Goal: Task Accomplishment & Management: Manage account settings

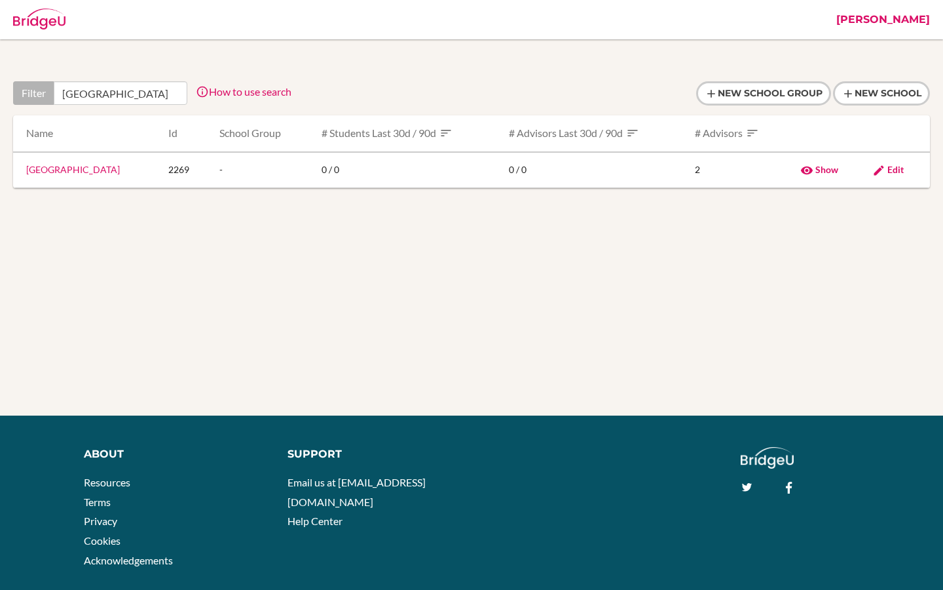
scroll to position [0, 50]
type input "[GEOGRAPHIC_DATA]"
click at [108, 178] on td "[GEOGRAPHIC_DATA]" at bounding box center [85, 170] width 145 height 36
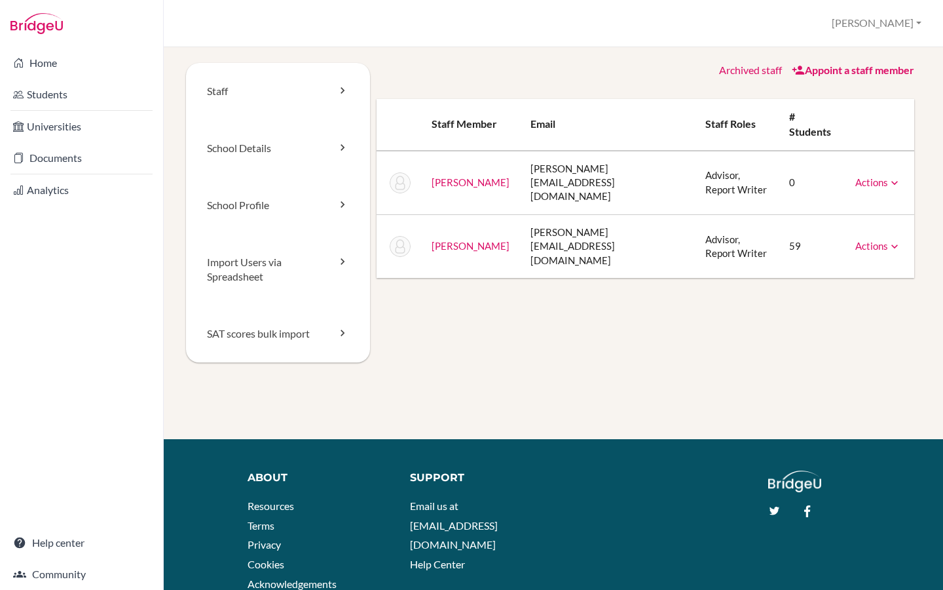
click at [859, 73] on link "Appoint a staff member" at bounding box center [853, 70] width 122 height 12
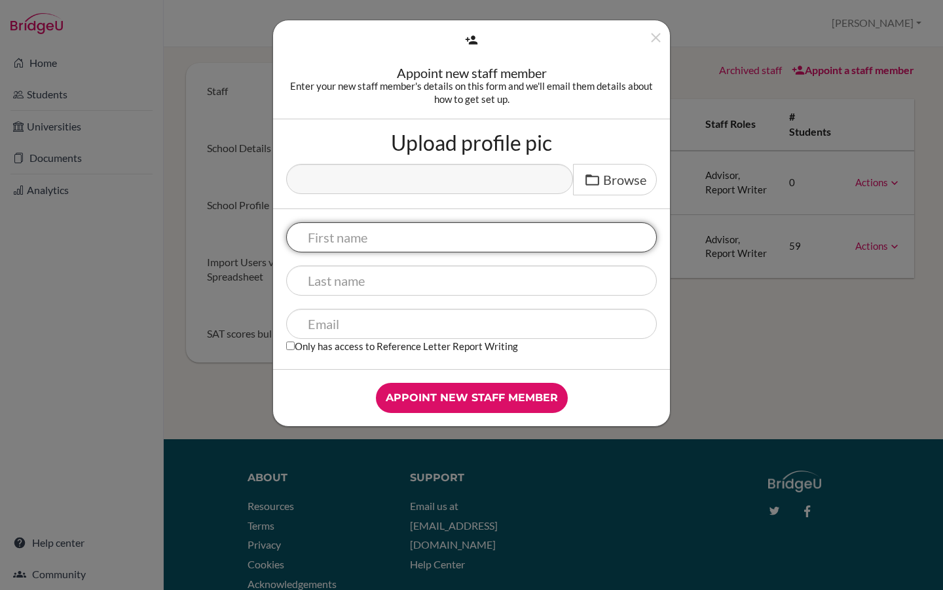
paste input "Emily Emmanuel"
drag, startPoint x: 343, startPoint y: 239, endPoint x: 442, endPoint y: 239, distance: 99.6
click at [441, 239] on input "Emily Emmanuel" at bounding box center [471, 237] width 371 height 30
type input "Emily"
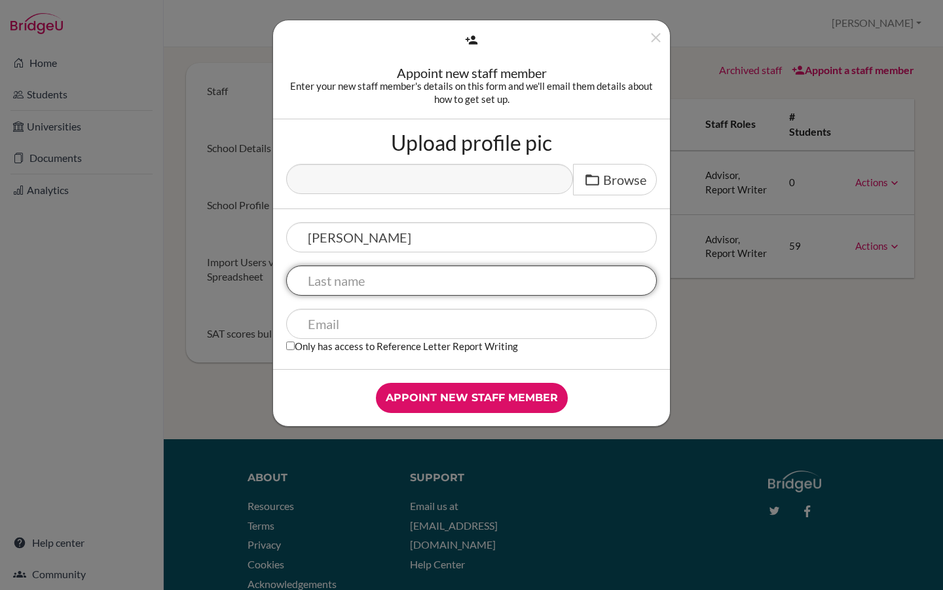
click at [369, 293] on input "text" at bounding box center [471, 280] width 371 height 30
paste input "Emmanuel"
type input "Emmanuel"
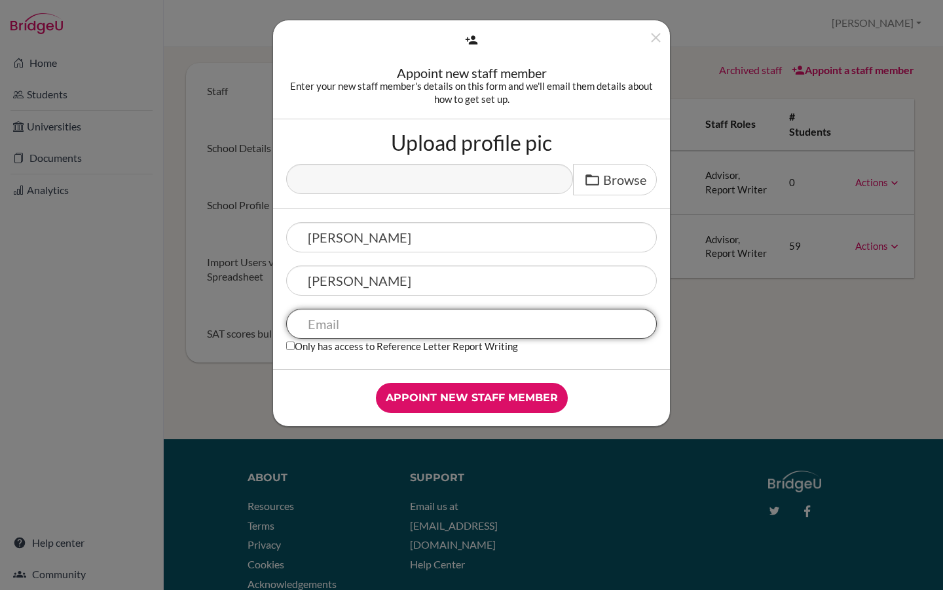
click at [403, 326] on input "text" at bounding box center [471, 324] width 371 height 30
paste input "e.emmanuel@bicbenal-online.com>"
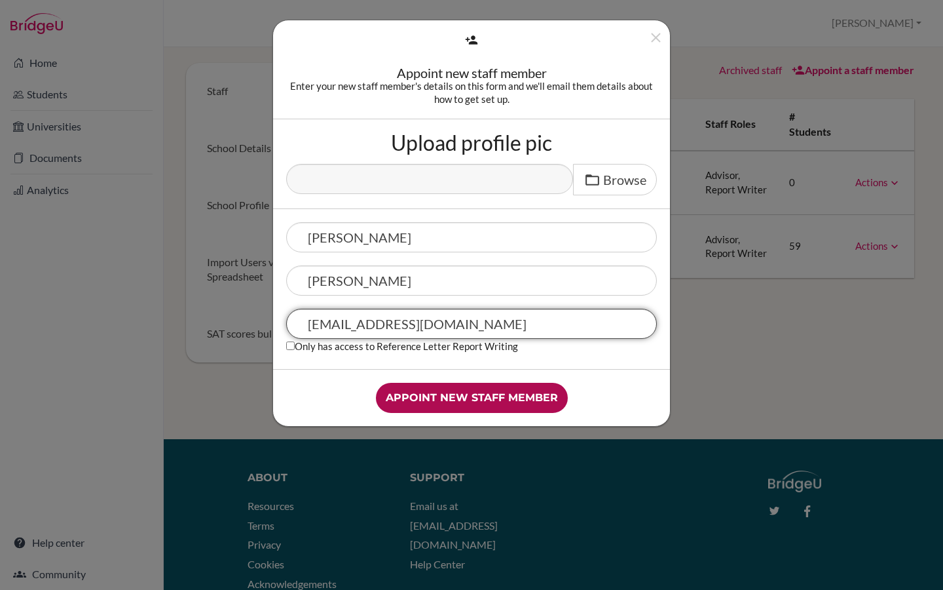
type input "e.emmanuel@bicbenal-online.com"
click at [421, 394] on input "Appoint new staff member" at bounding box center [472, 398] width 192 height 30
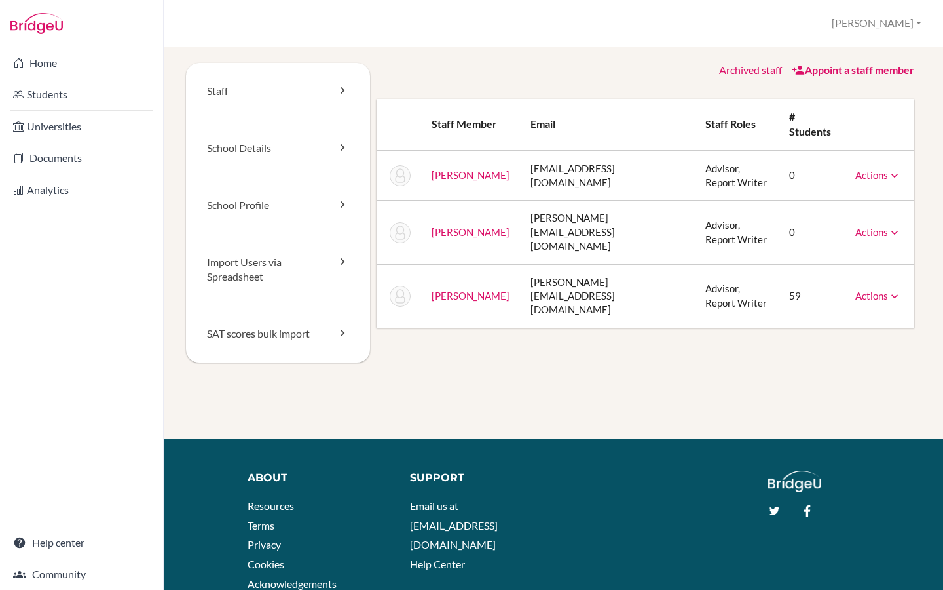
click at [869, 178] on link "Actions" at bounding box center [878, 175] width 46 height 12
click at [682, 85] on div "Archived staff Appoint a staff member Staff member Email Staff roles # students…" at bounding box center [646, 195] width 552 height 265
click at [914, 20] on button "[PERSON_NAME]" at bounding box center [877, 23] width 102 height 24
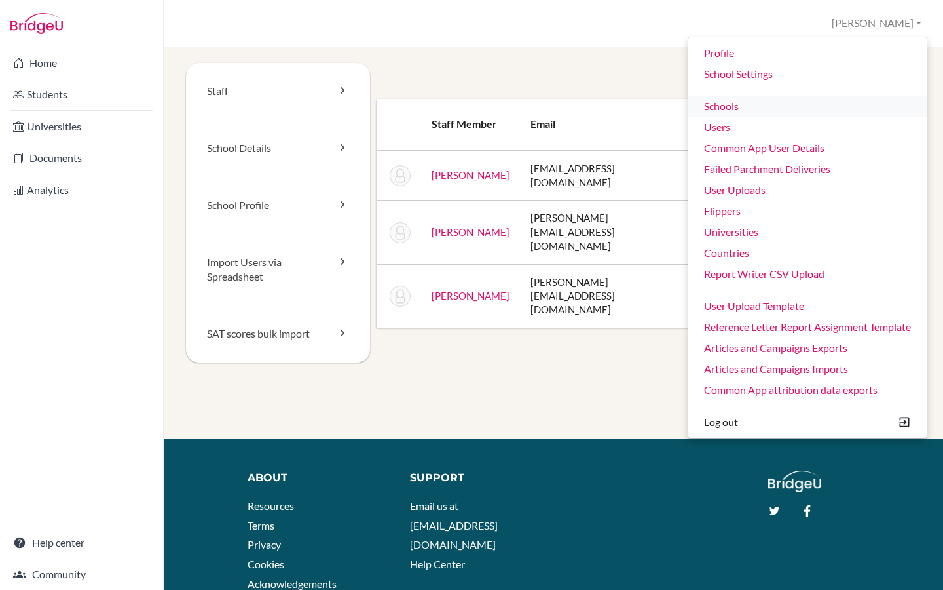
click at [755, 107] on link "Schools" at bounding box center [807, 106] width 238 height 21
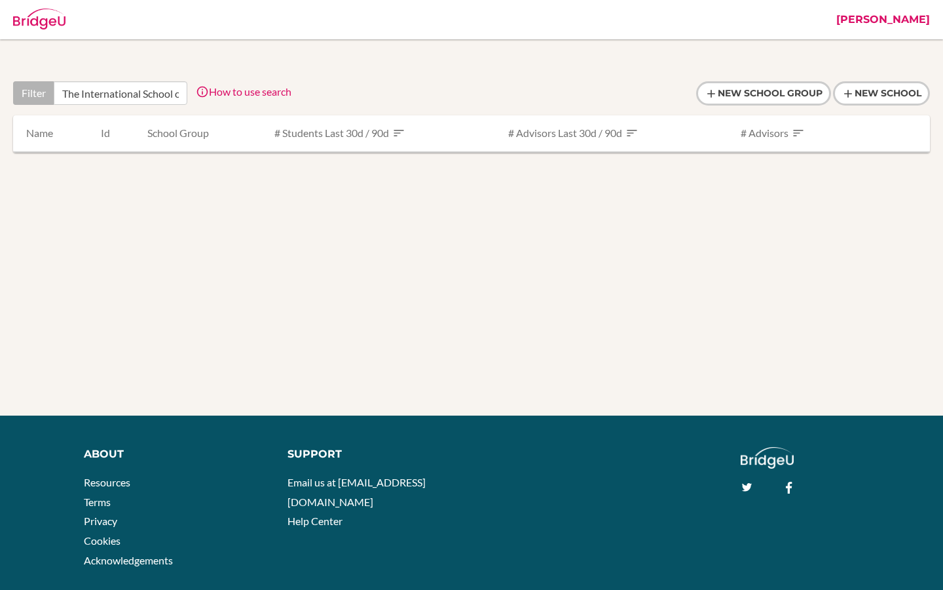
drag, startPoint x: 124, startPoint y: 94, endPoint x: 41, endPoint y: 92, distance: 82.5
click at [41, 92] on div "Filter The International School of Azerbaijan" at bounding box center [100, 93] width 174 height 24
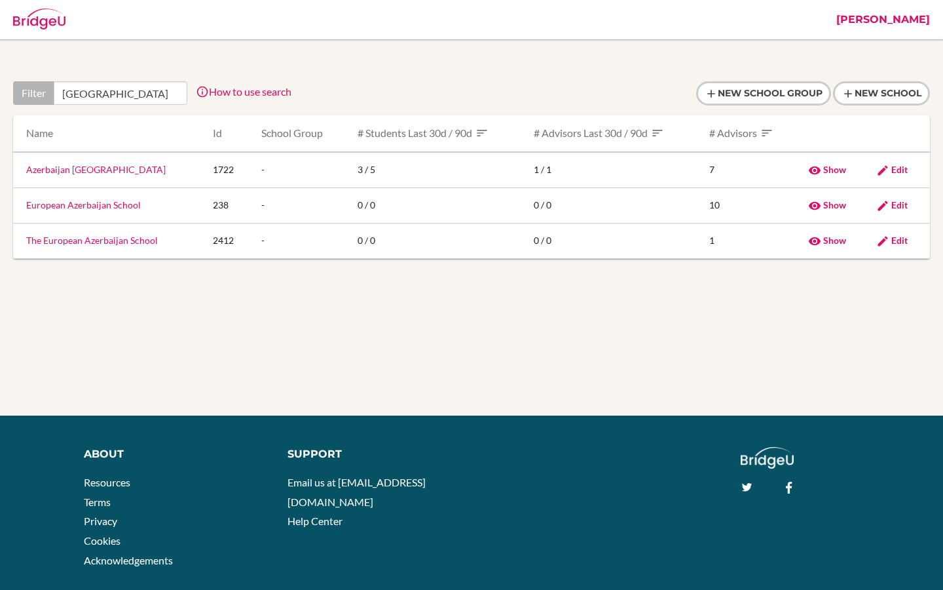
type input "Azerbaijan"
drag, startPoint x: 121, startPoint y: 92, endPoint x: 49, endPoint y: 92, distance: 72.1
click at [49, 92] on div "Filter Azerbaijan" at bounding box center [100, 93] width 174 height 24
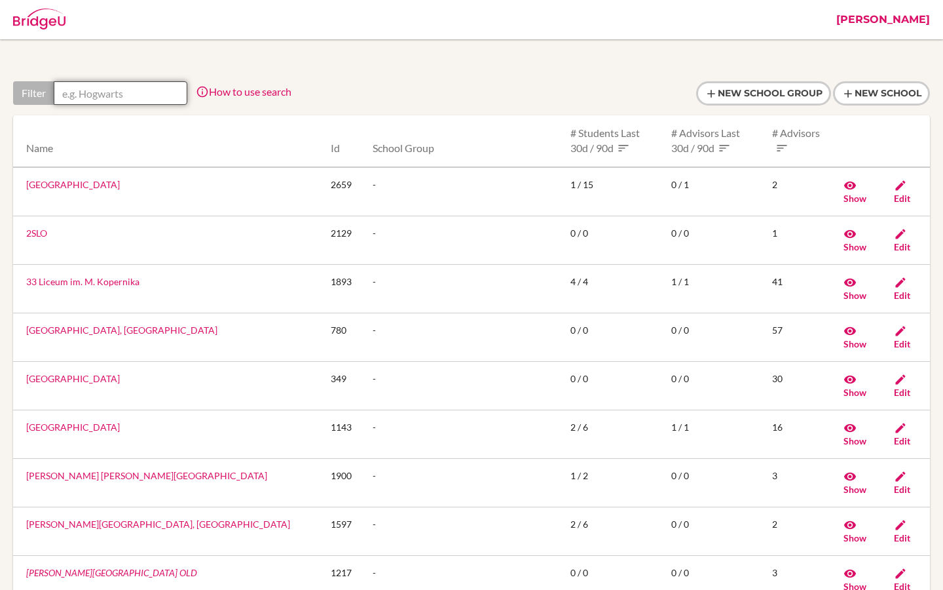
paste input "Azerbaijan"
type input "Azerbaijan"
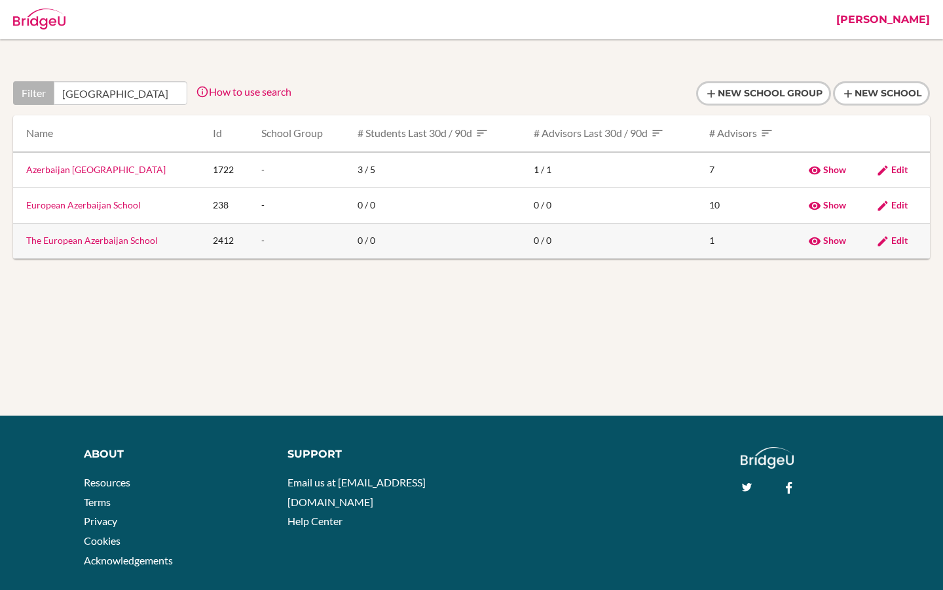
click at [94, 244] on link "The European Azerbaijan School" at bounding box center [92, 239] width 132 height 11
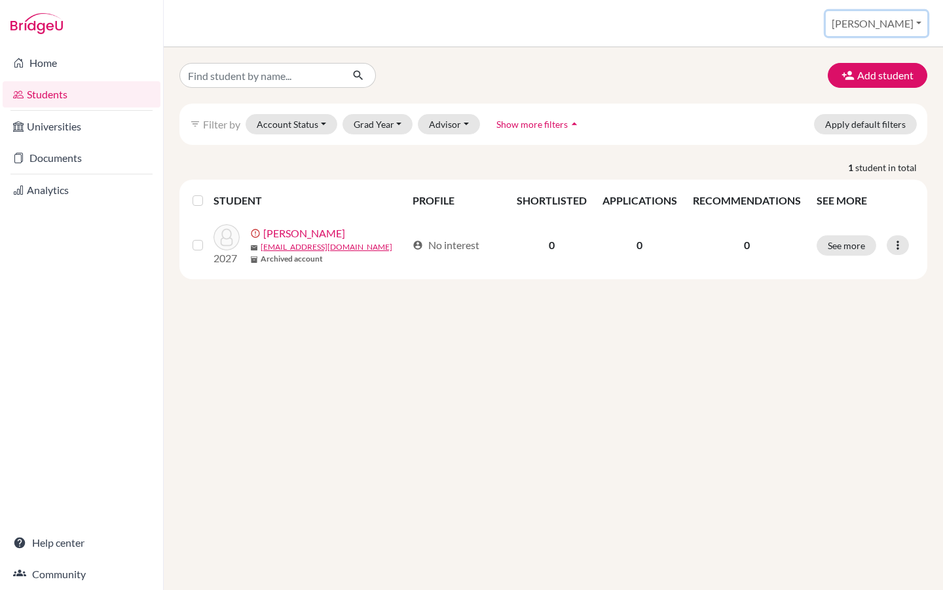
click at [909, 25] on button "[PERSON_NAME]" at bounding box center [877, 23] width 102 height 25
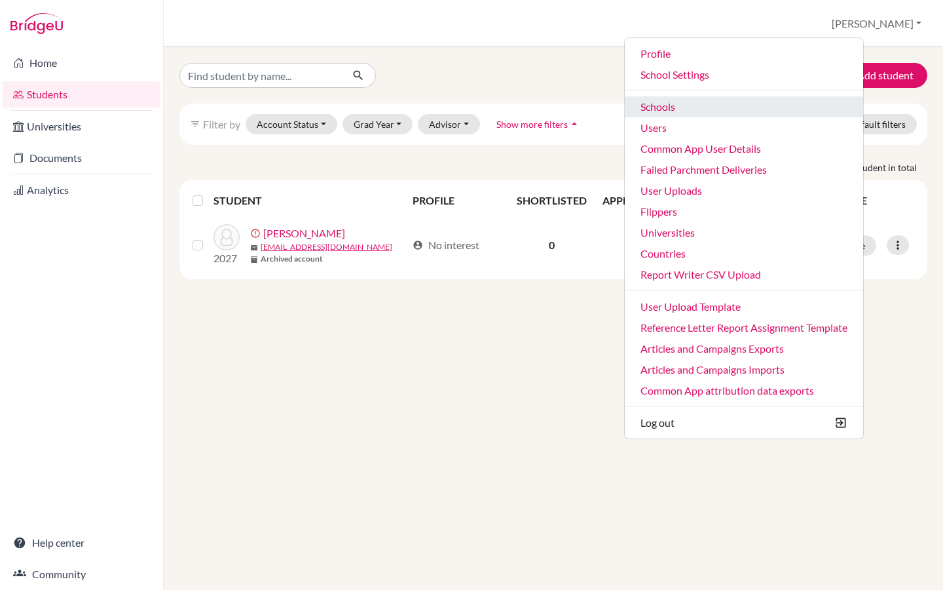
click at [726, 113] on link "Schools" at bounding box center [744, 106] width 238 height 21
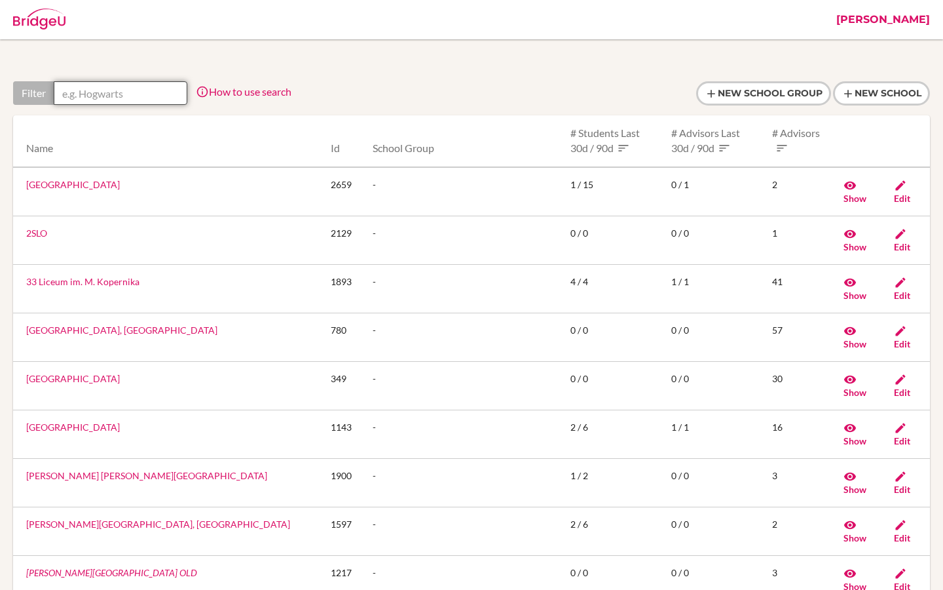
click at [134, 94] on input "text" at bounding box center [121, 93] width 134 height 24
click at [907, 16] on link "[PERSON_NAME]" at bounding box center [883, 19] width 107 height 39
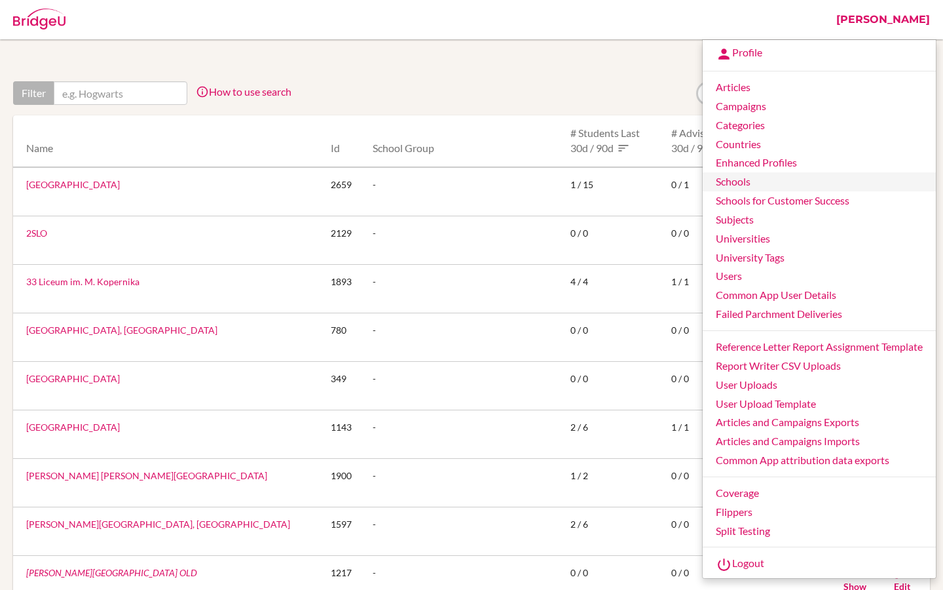
click at [741, 184] on link "Schools" at bounding box center [819, 181] width 233 height 19
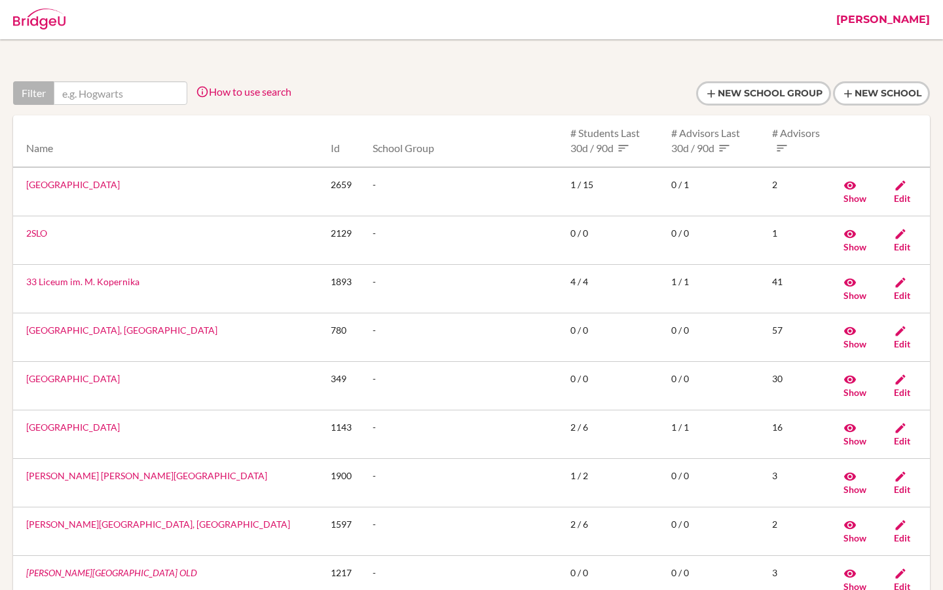
click at [926, 22] on link "[PERSON_NAME]" at bounding box center [883, 19] width 107 height 39
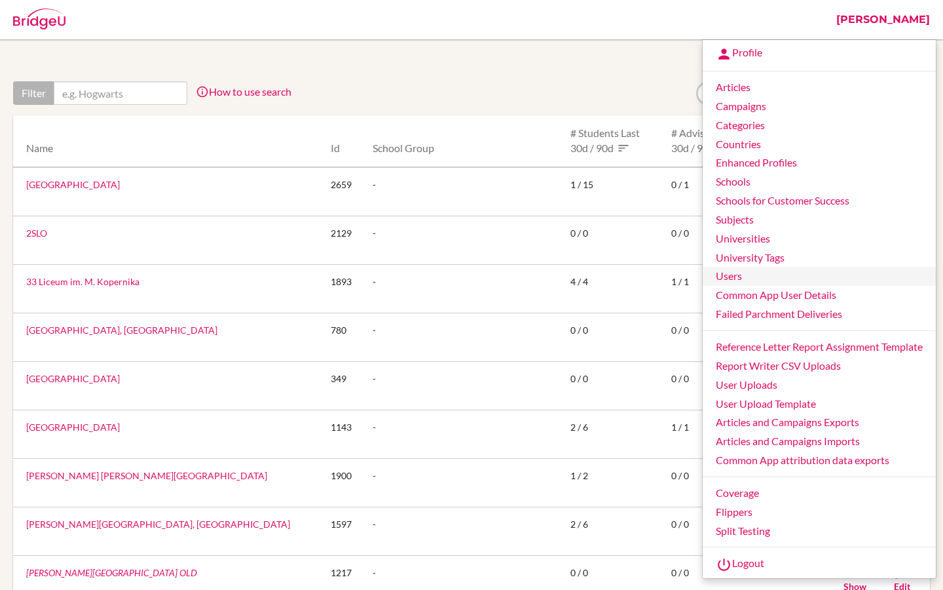
click at [725, 273] on link "Users" at bounding box center [819, 276] width 233 height 19
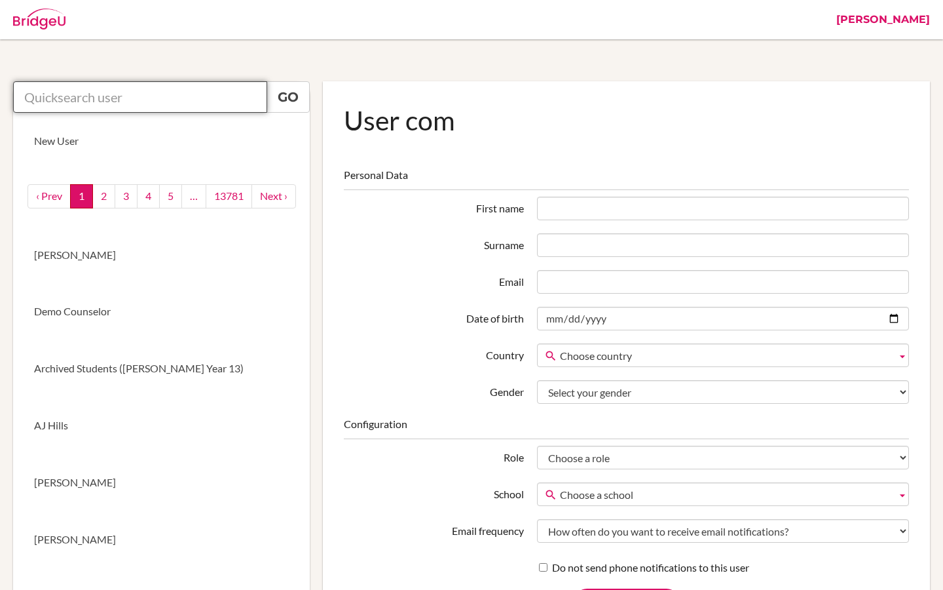
click at [121, 103] on input "text" at bounding box center [140, 96] width 254 height 31
paste input "[EMAIL_ADDRESS][PERSON_NAME][DOMAIN_NAME]"
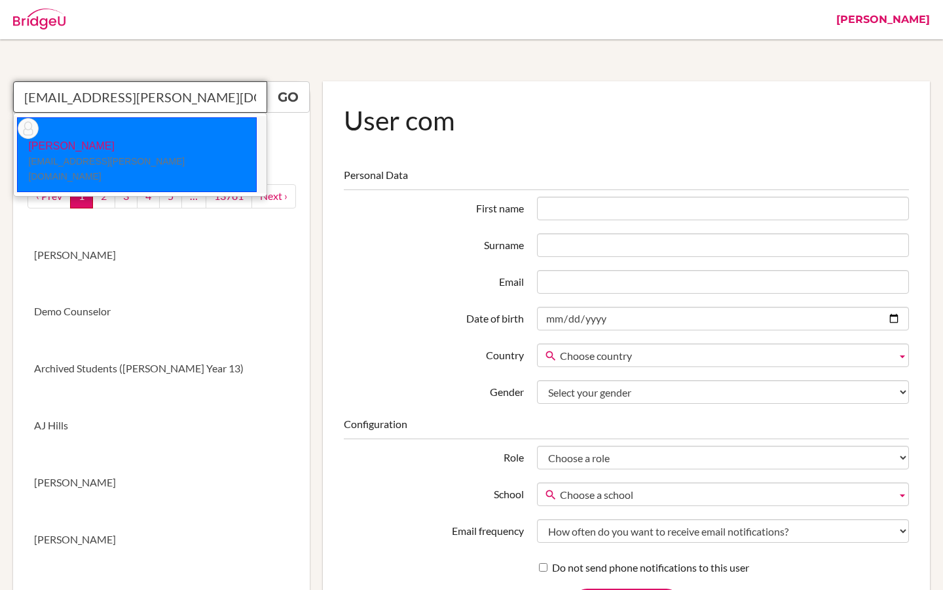
click at [122, 139] on p "[PERSON_NAME] [EMAIL_ADDRESS][PERSON_NAME][DOMAIN_NAME]" at bounding box center [137, 161] width 238 height 45
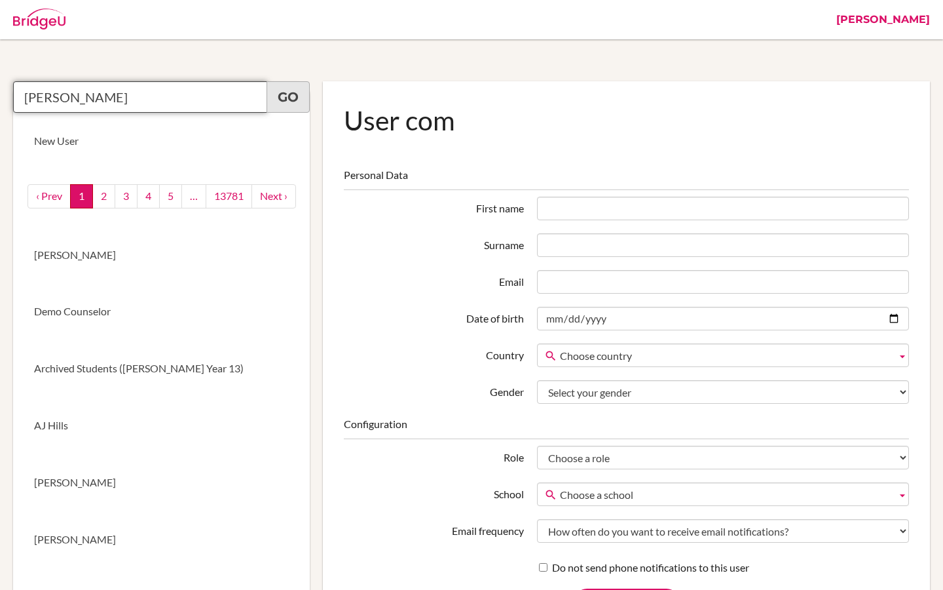
type input "[PERSON_NAME]"
click at [280, 102] on link "Go" at bounding box center [288, 96] width 43 height 31
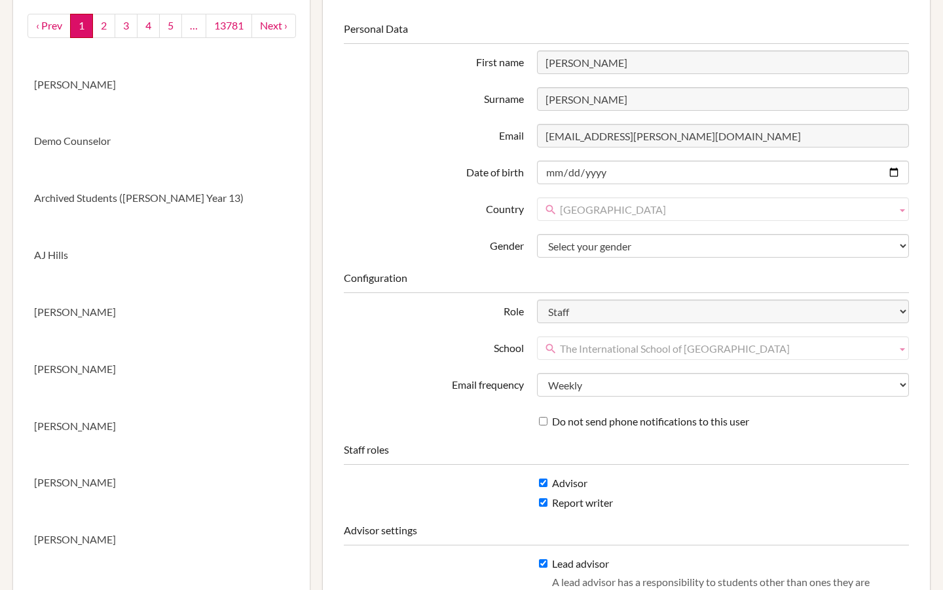
scroll to position [185, 0]
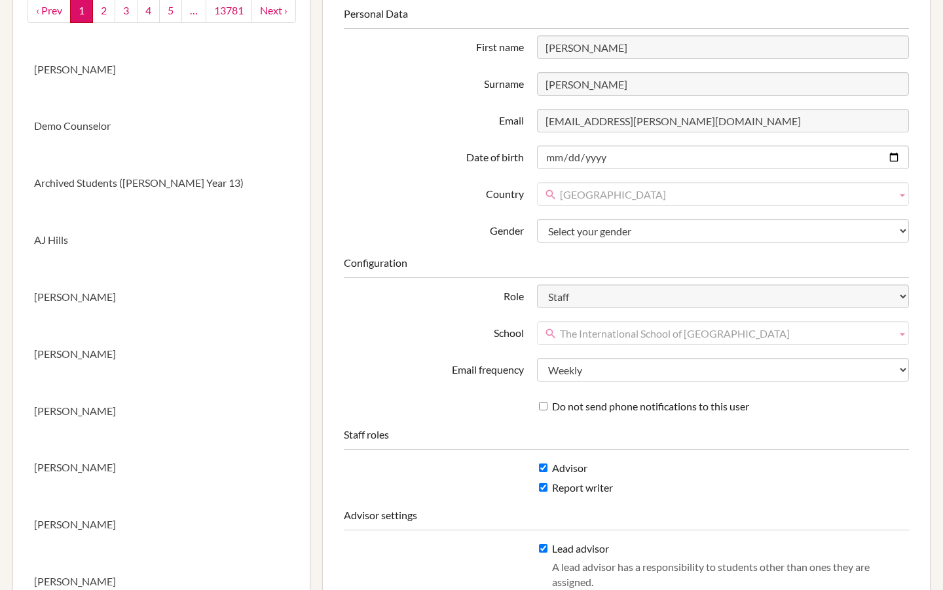
drag, startPoint x: 735, startPoint y: 332, endPoint x: 561, endPoint y: 331, distance: 174.2
click at [561, 331] on span "The International School of [GEOGRAPHIC_DATA]" at bounding box center [725, 334] width 331 height 24
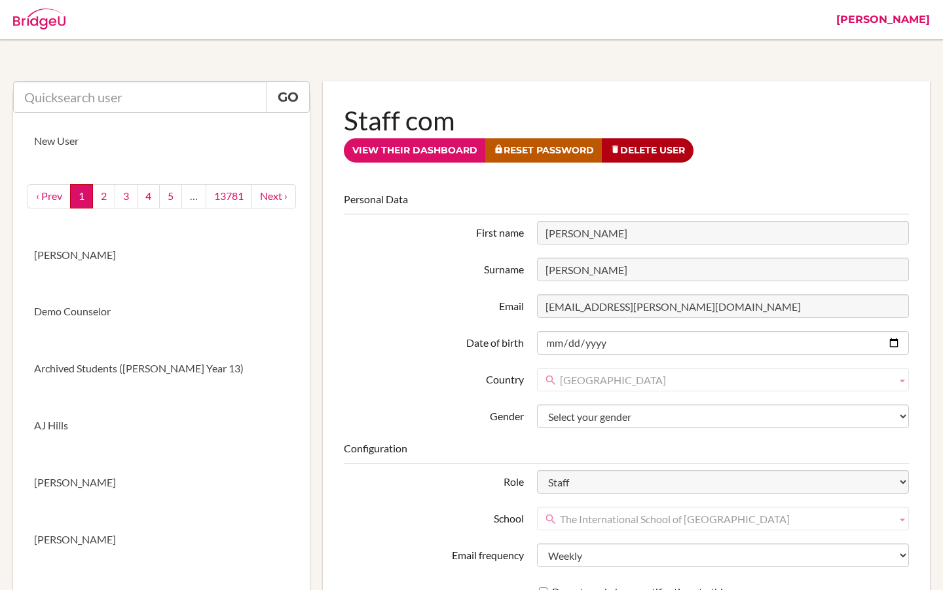
click at [914, 24] on link "[PERSON_NAME]" at bounding box center [883, 19] width 107 height 39
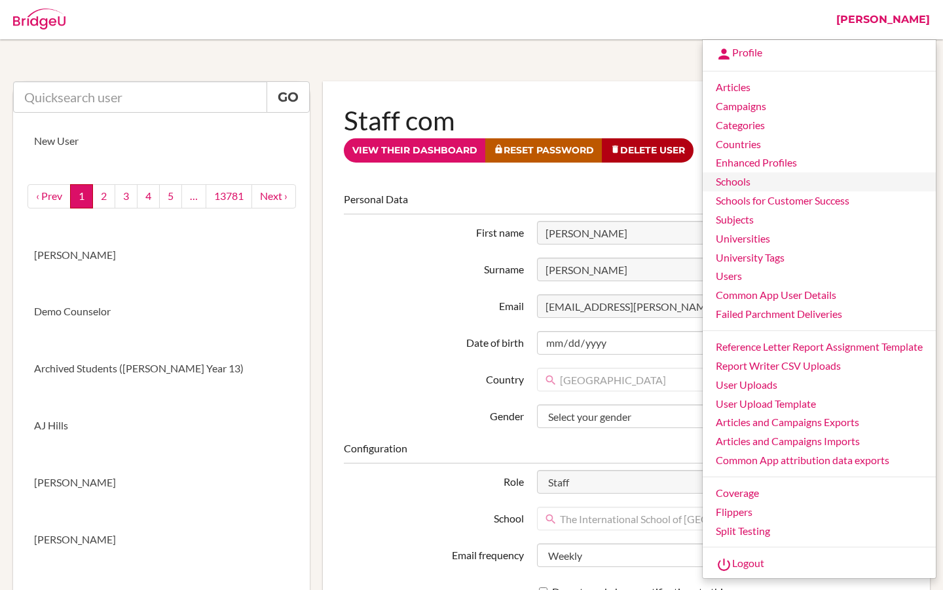
click at [757, 185] on link "Schools" at bounding box center [819, 181] width 233 height 19
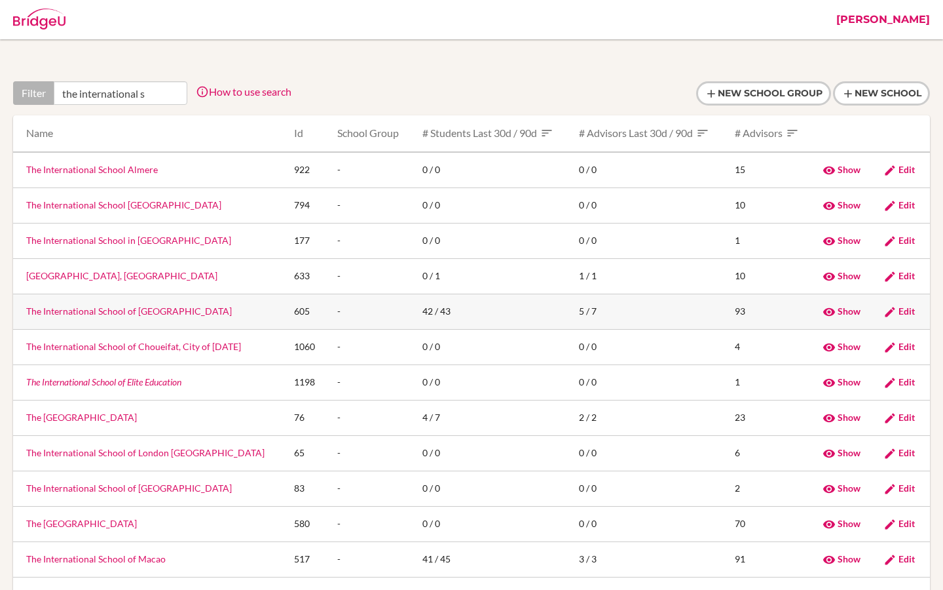
type input "the international s"
click at [97, 315] on link "The International School of [GEOGRAPHIC_DATA]" at bounding box center [129, 310] width 206 height 11
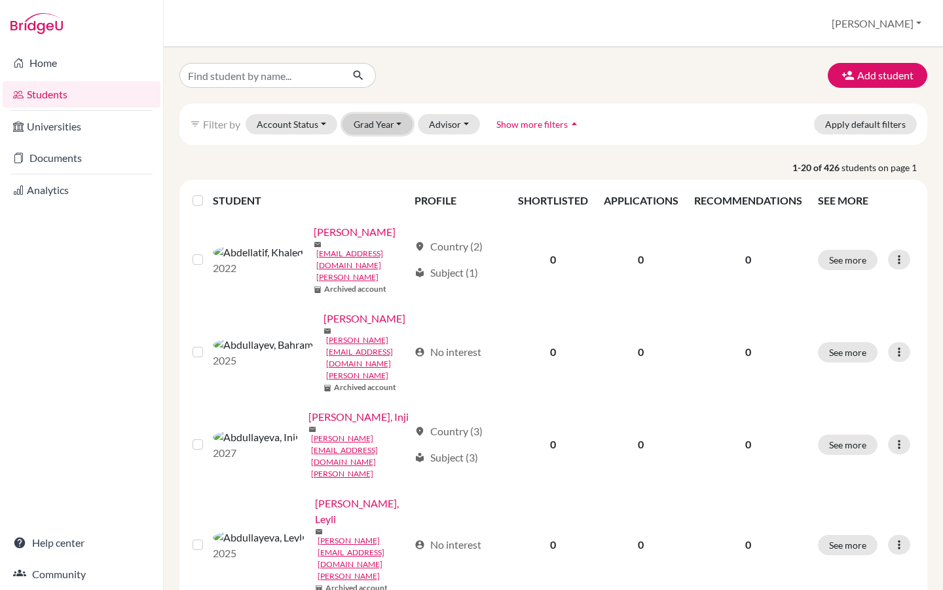
click at [378, 122] on button "Grad Year" at bounding box center [378, 124] width 71 height 20
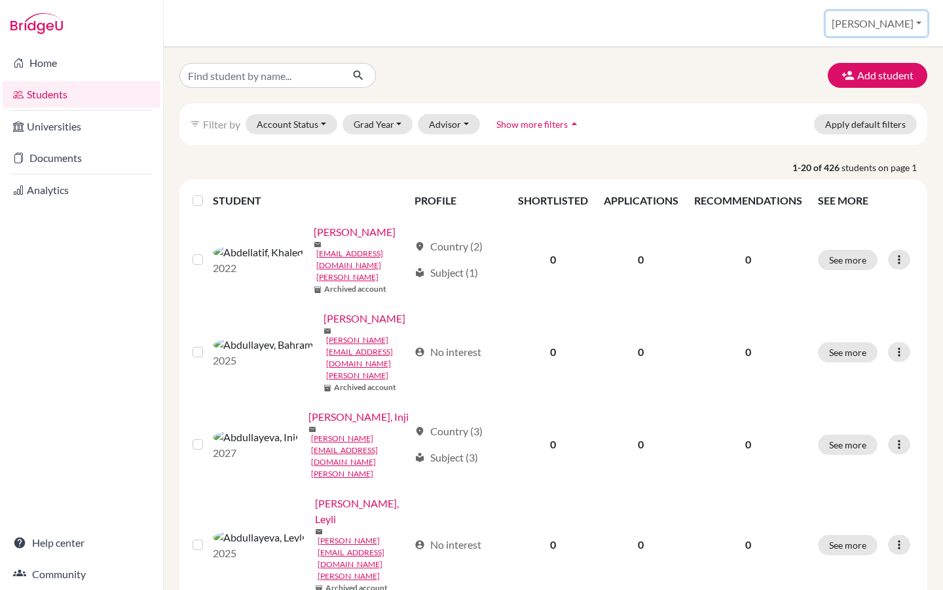
click at [907, 28] on button "[PERSON_NAME]" at bounding box center [877, 23] width 102 height 25
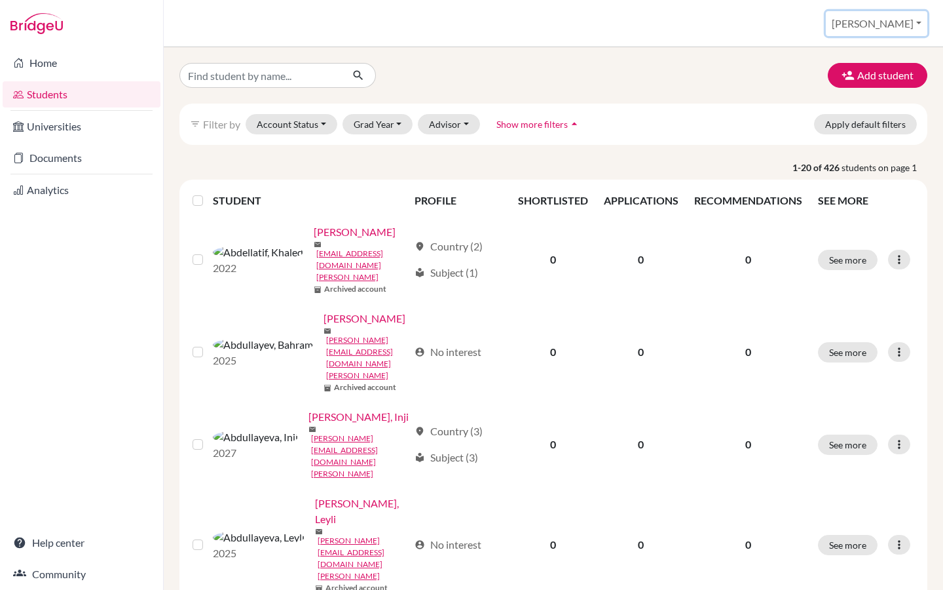
click at [910, 31] on button "[PERSON_NAME]" at bounding box center [877, 23] width 102 height 25
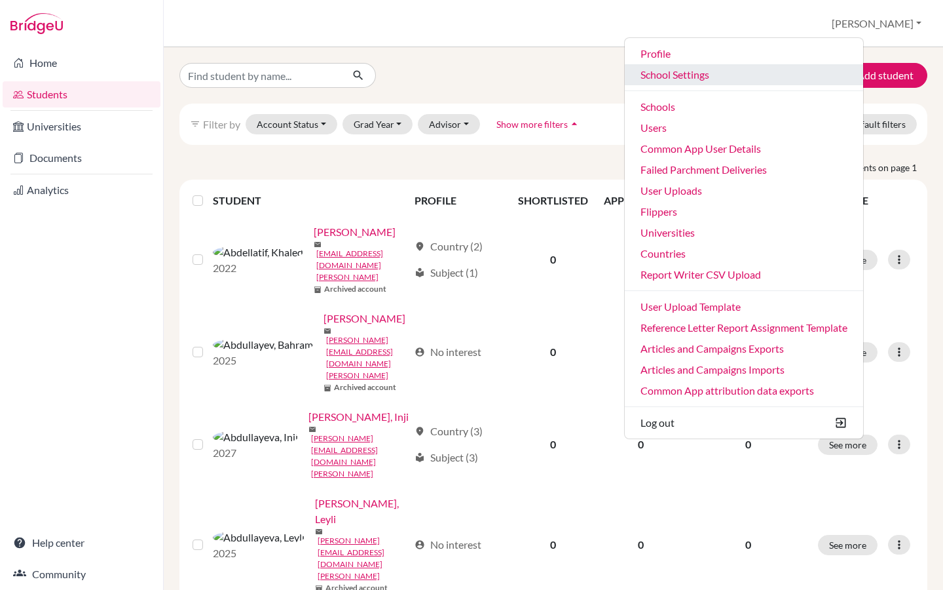
click at [759, 73] on link "School Settings" at bounding box center [744, 74] width 238 height 21
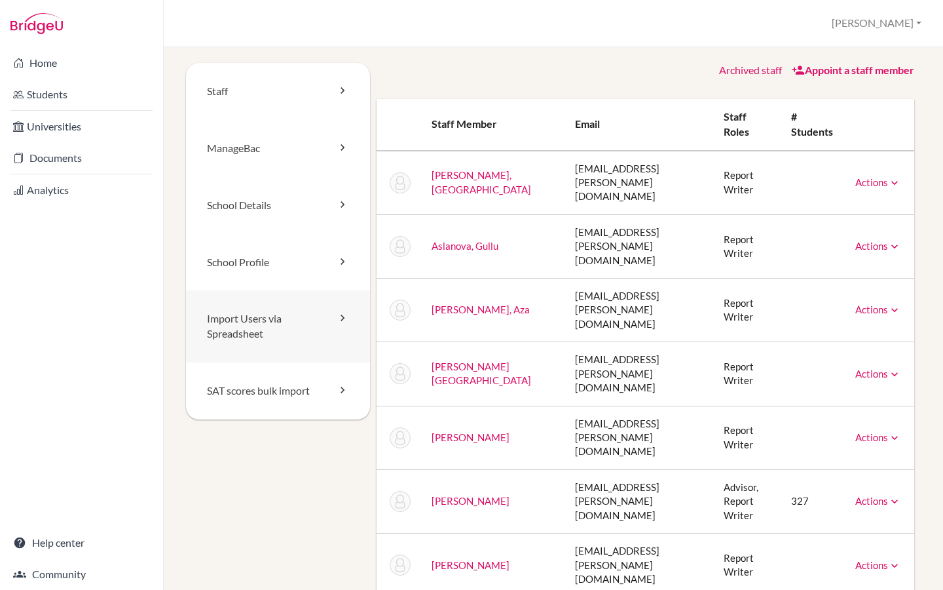
click at [266, 316] on link "Import Users via Spreadsheet" at bounding box center [278, 326] width 184 height 72
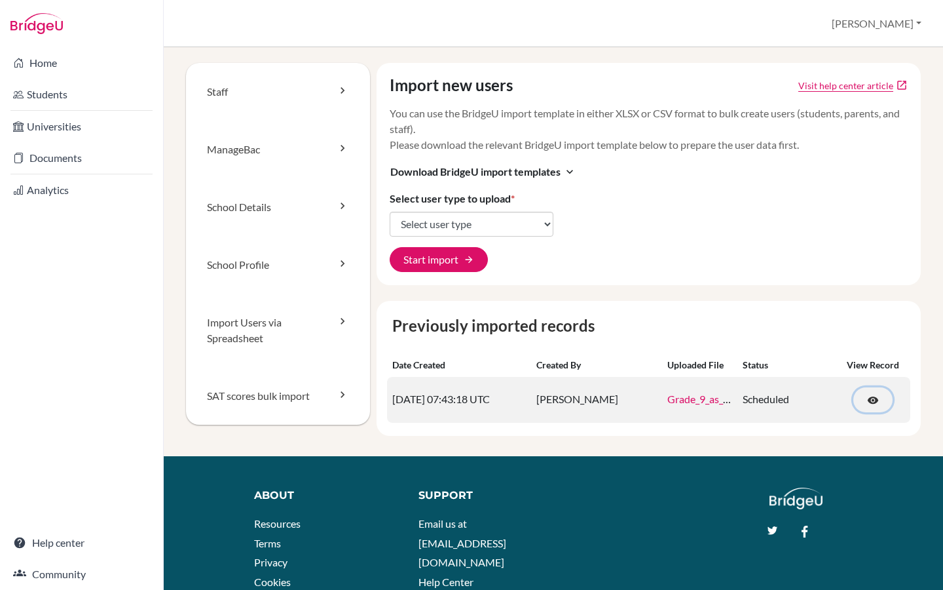
click at [872, 398] on span "visibility" at bounding box center [873, 400] width 12 height 12
